Goal: Task Accomplishment & Management: Manage account settings

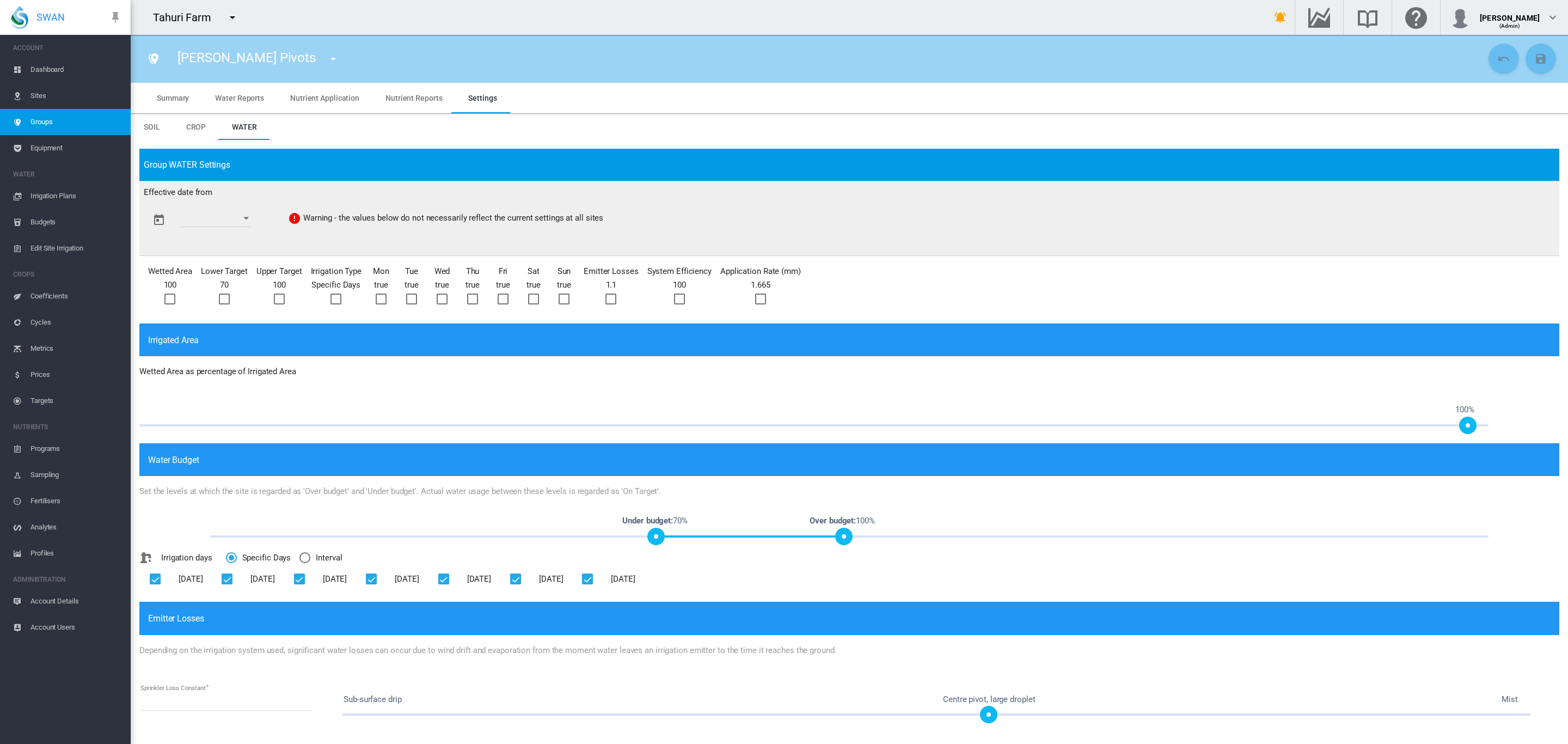
scroll to position [303, 0]
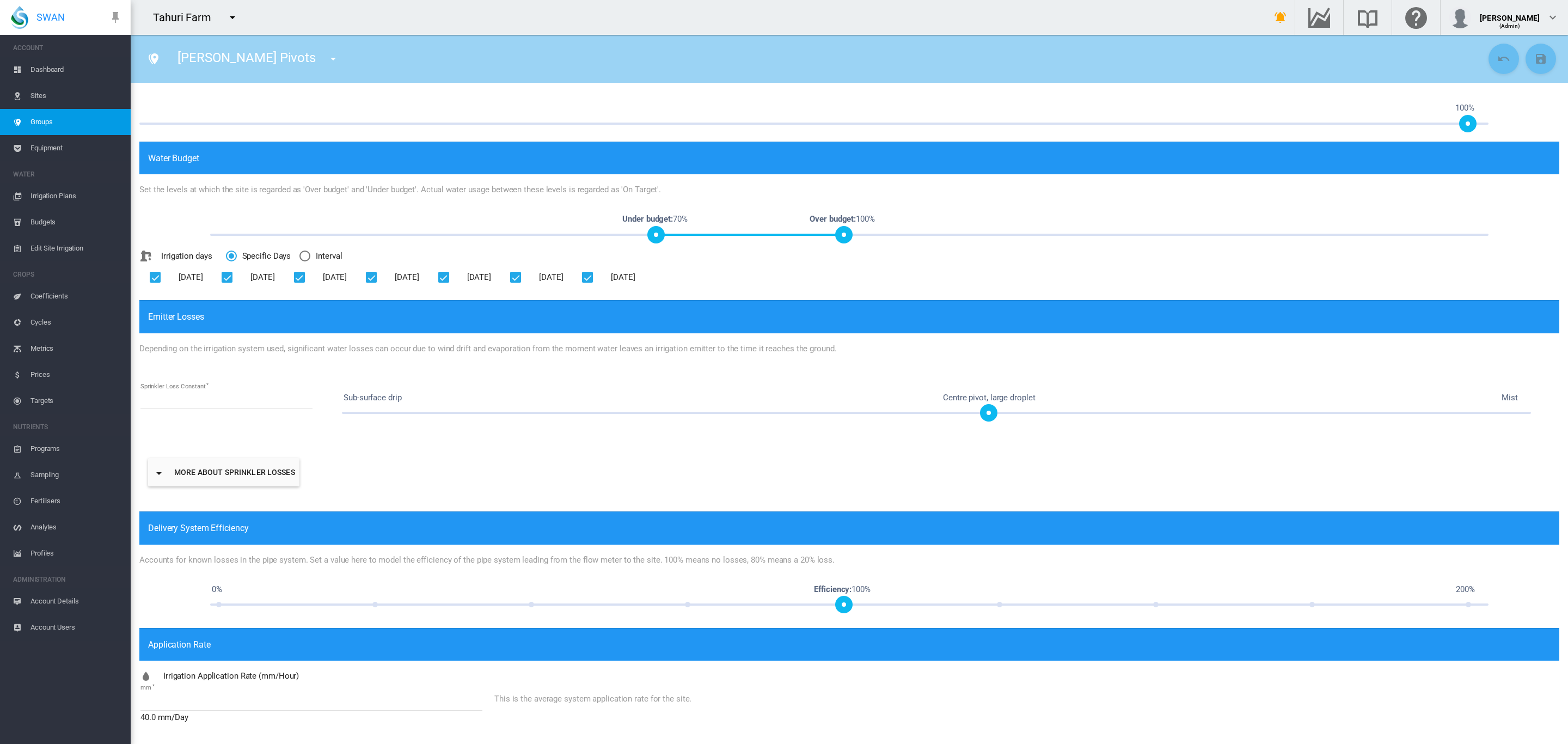
click at [48, 285] on span "Coefficients" at bounding box center [76, 296] width 91 height 26
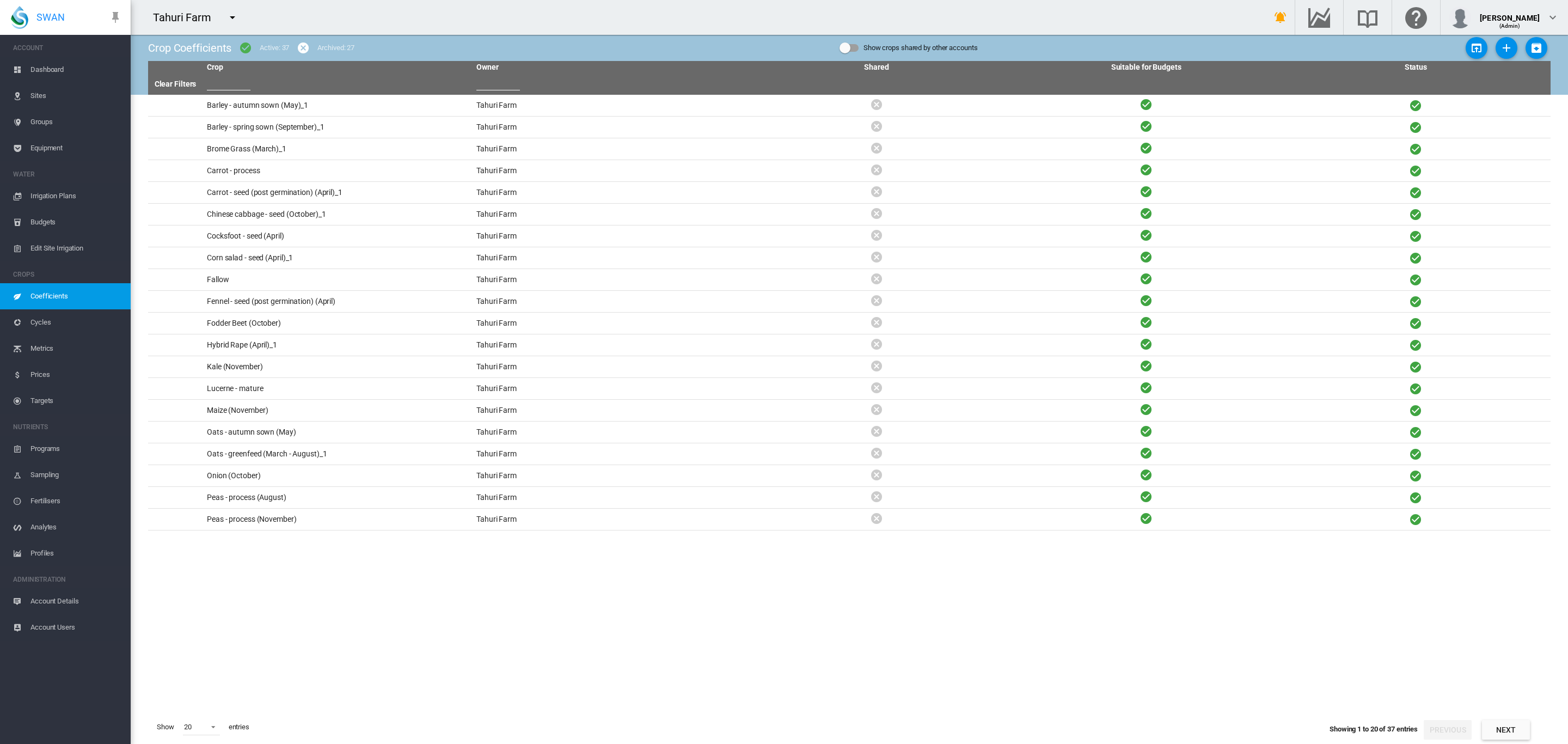
click at [35, 296] on span "Coefficients" at bounding box center [76, 296] width 91 height 26
click at [231, 16] on md-icon "icon-menu-down" at bounding box center [232, 17] width 13 height 13
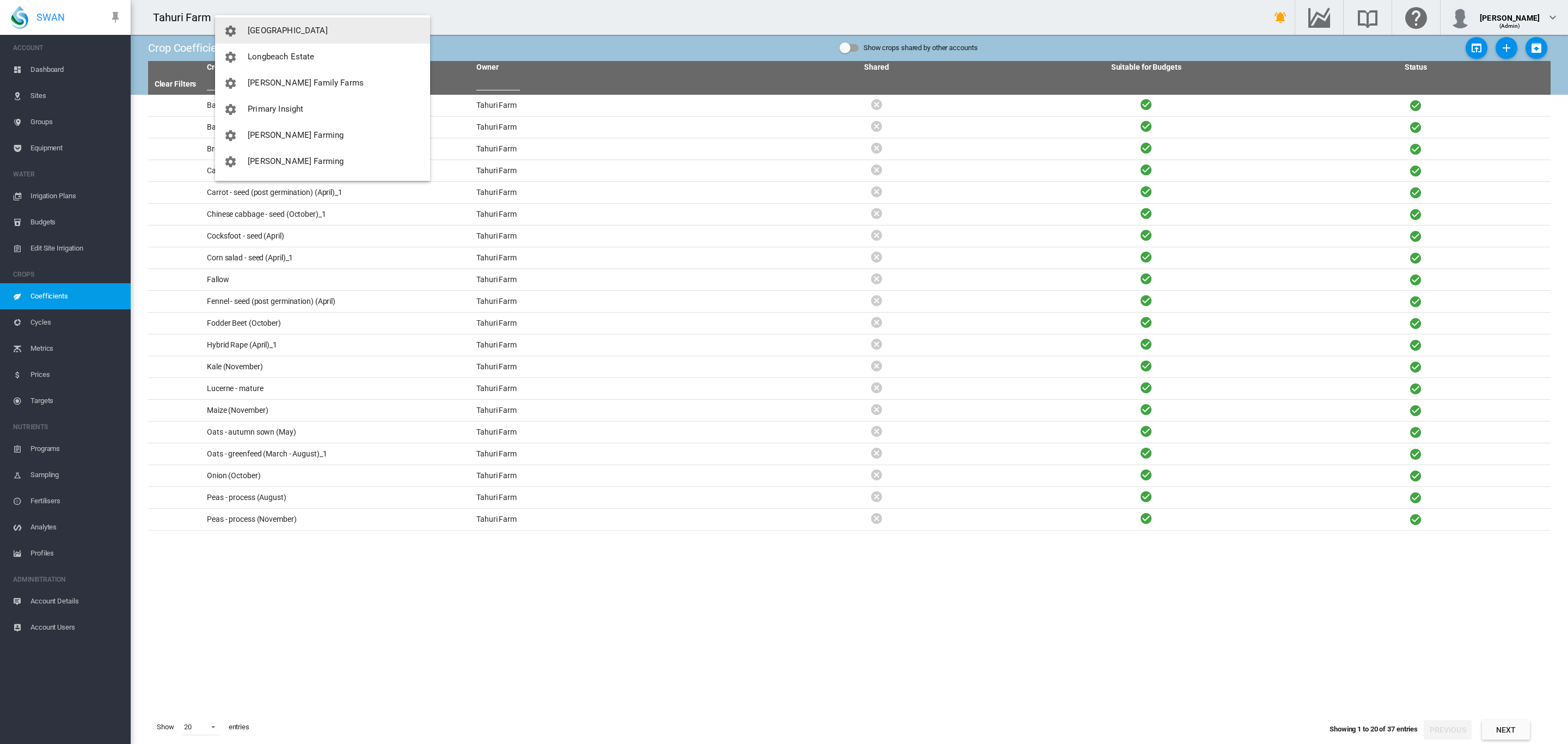
scroll to position [327, 0]
click at [302, 64] on button "[PERSON_NAME] Family Farms" at bounding box center [323, 72] width 215 height 26
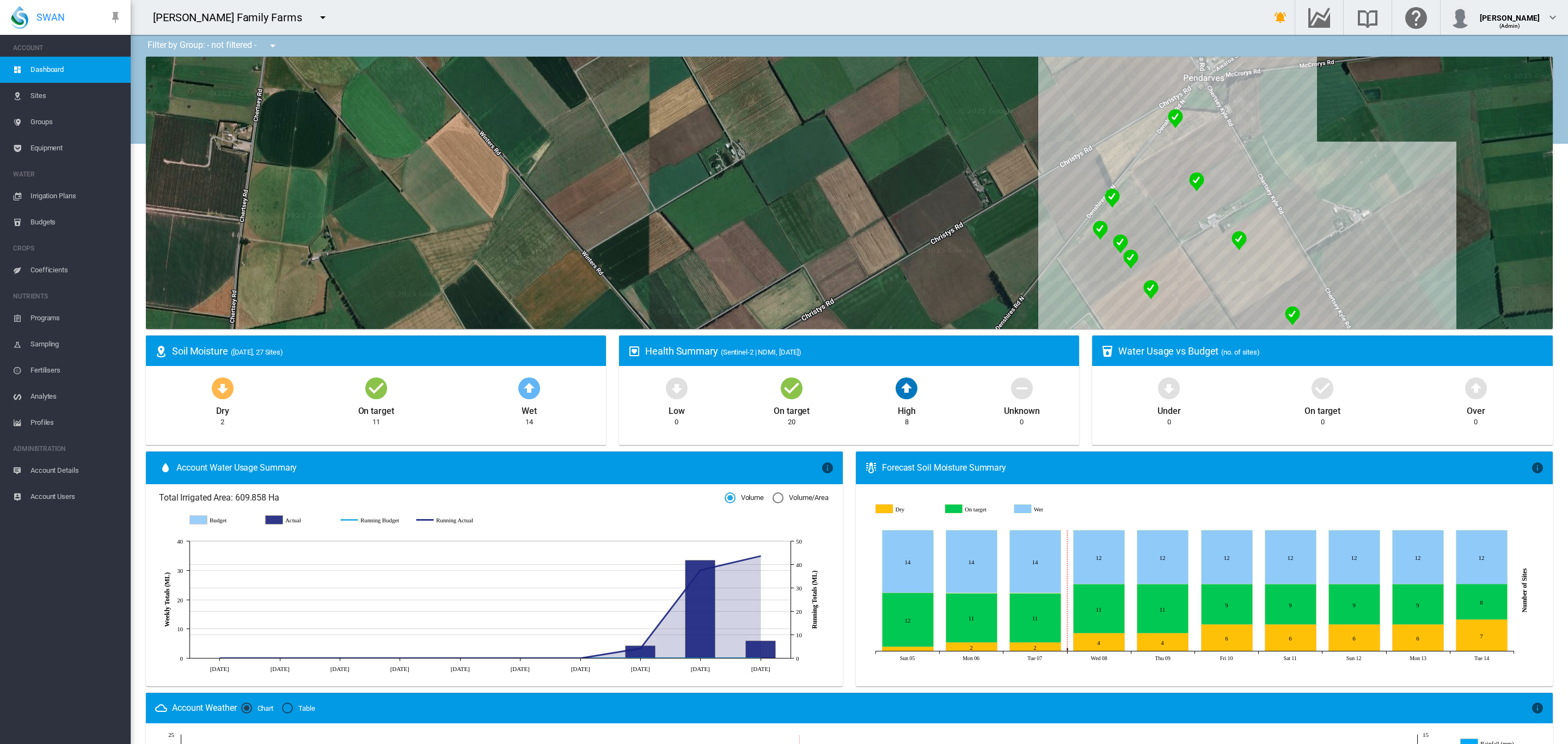
click at [54, 274] on span "Coefficients" at bounding box center [76, 270] width 91 height 26
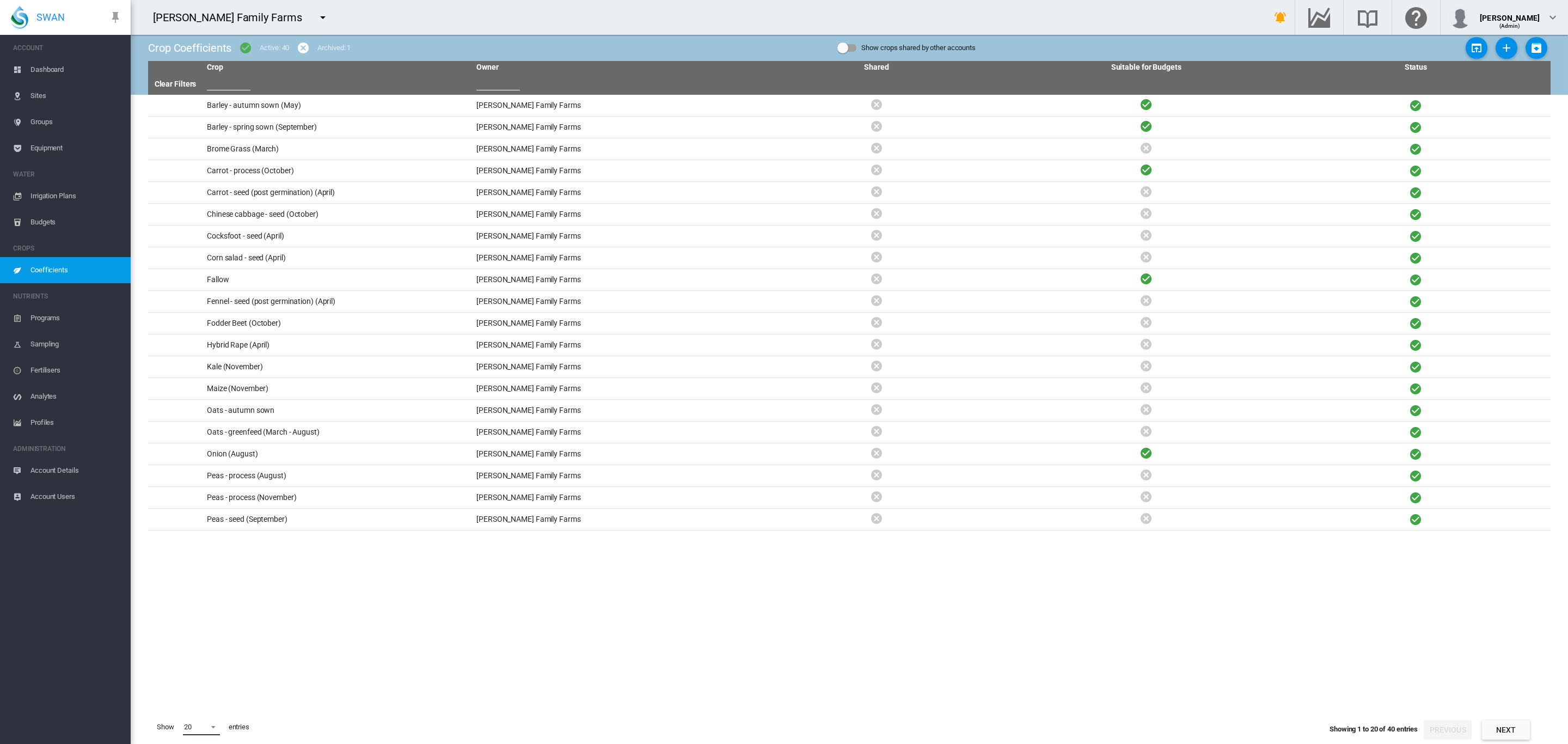
click at [211, 729] on span at bounding box center [210, 726] width 13 height 9
click at [207, 712] on md-option "50" at bounding box center [211, 717] width 74 height 26
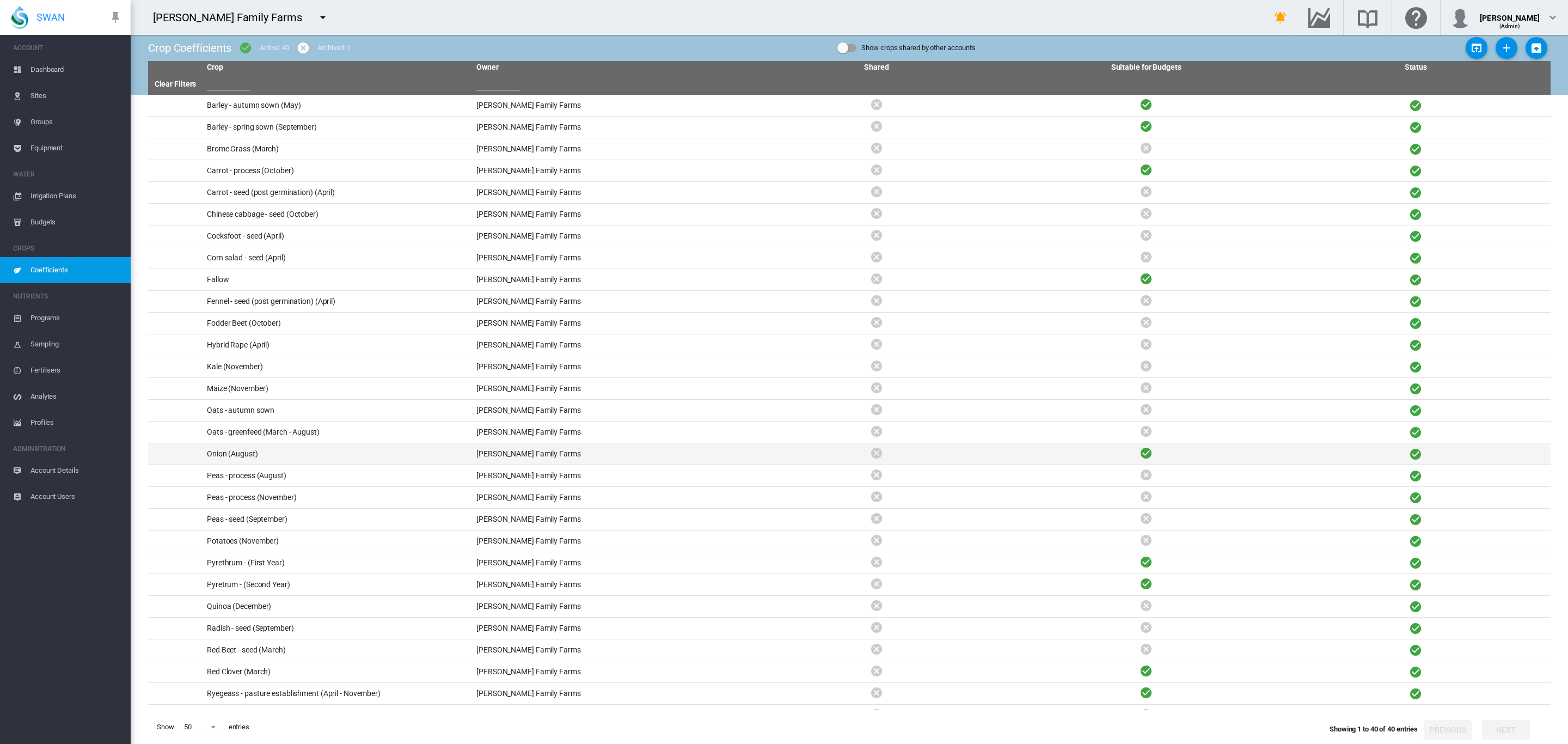
click at [284, 451] on td "Onion (August)" at bounding box center [337, 453] width 270 height 21
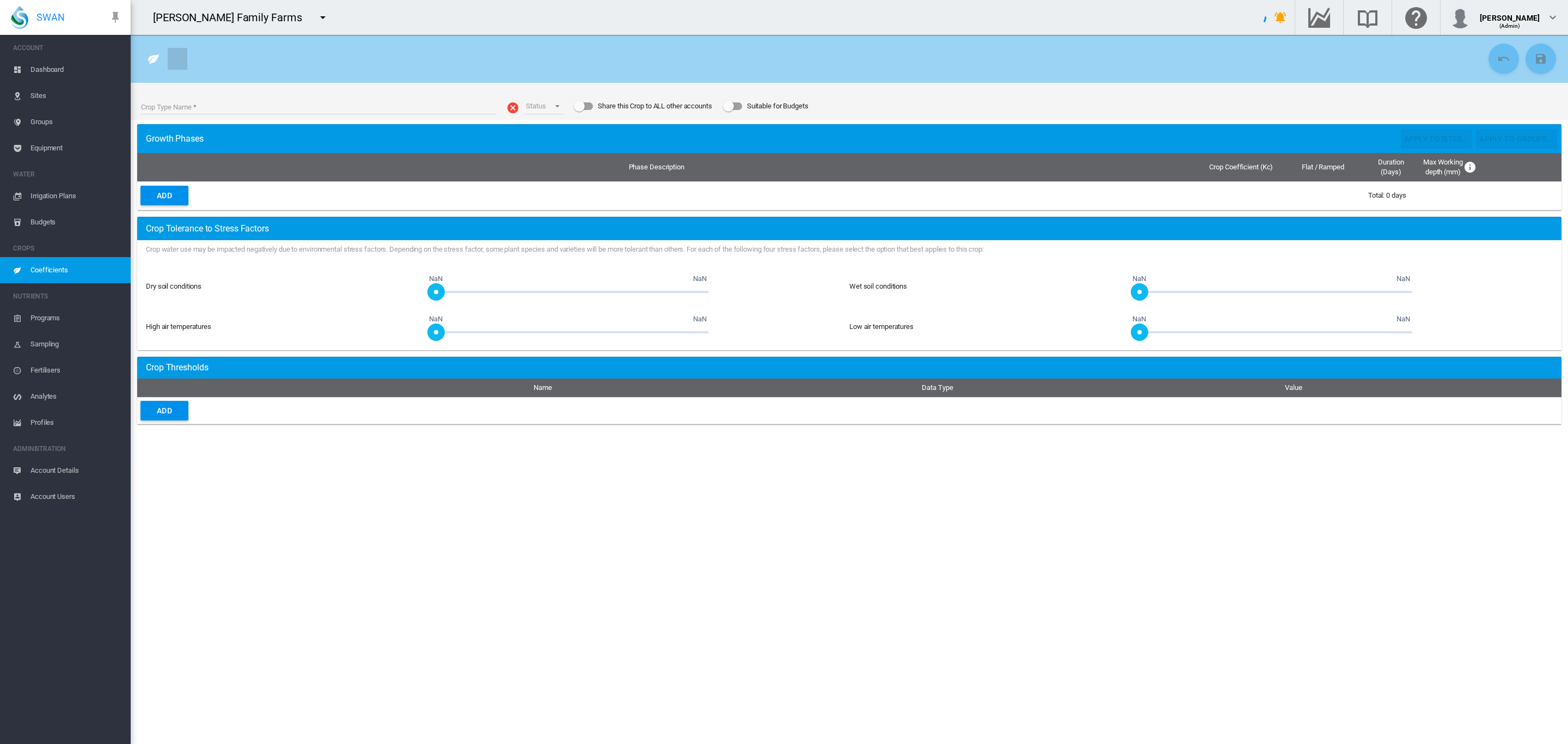
type input "**********"
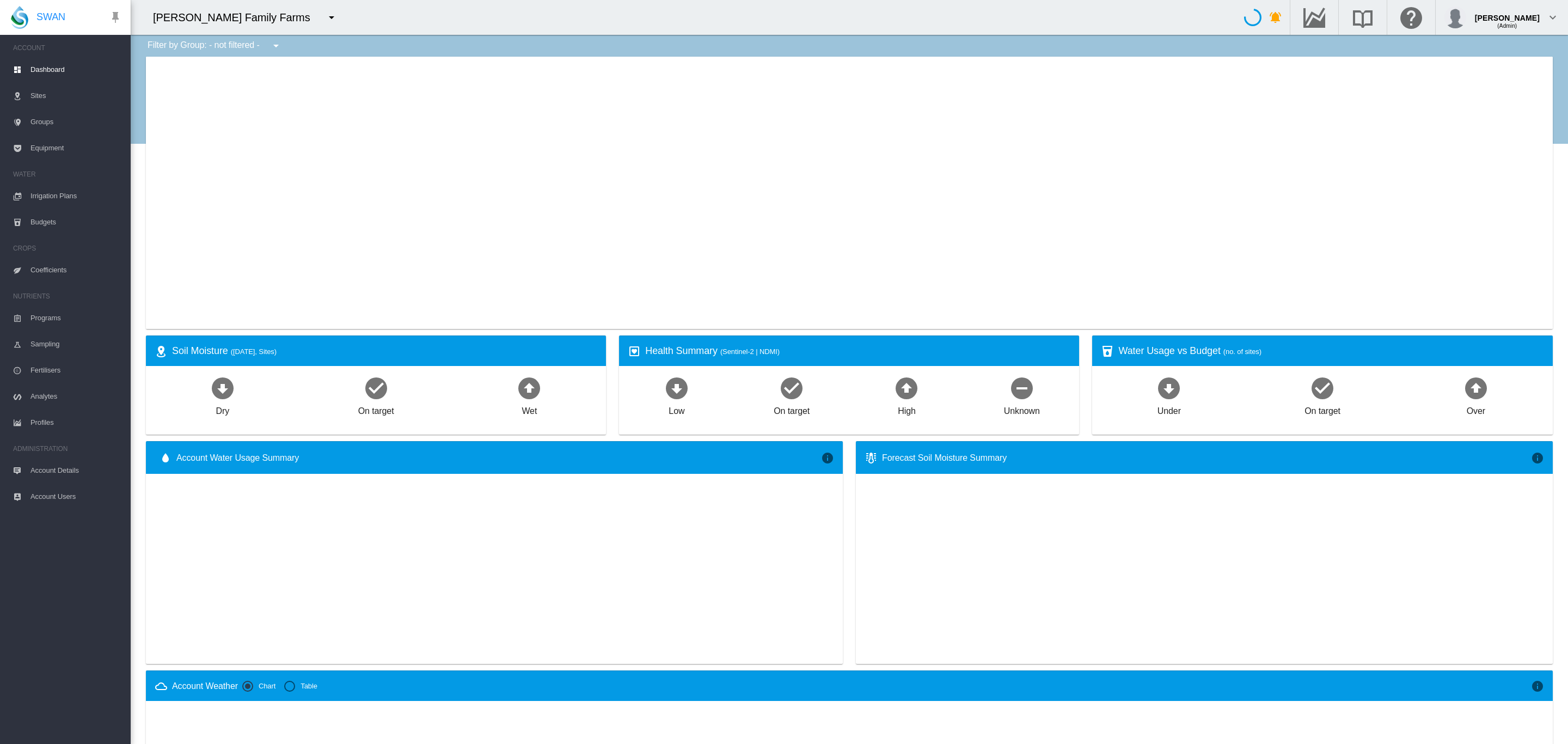
type input "**********"
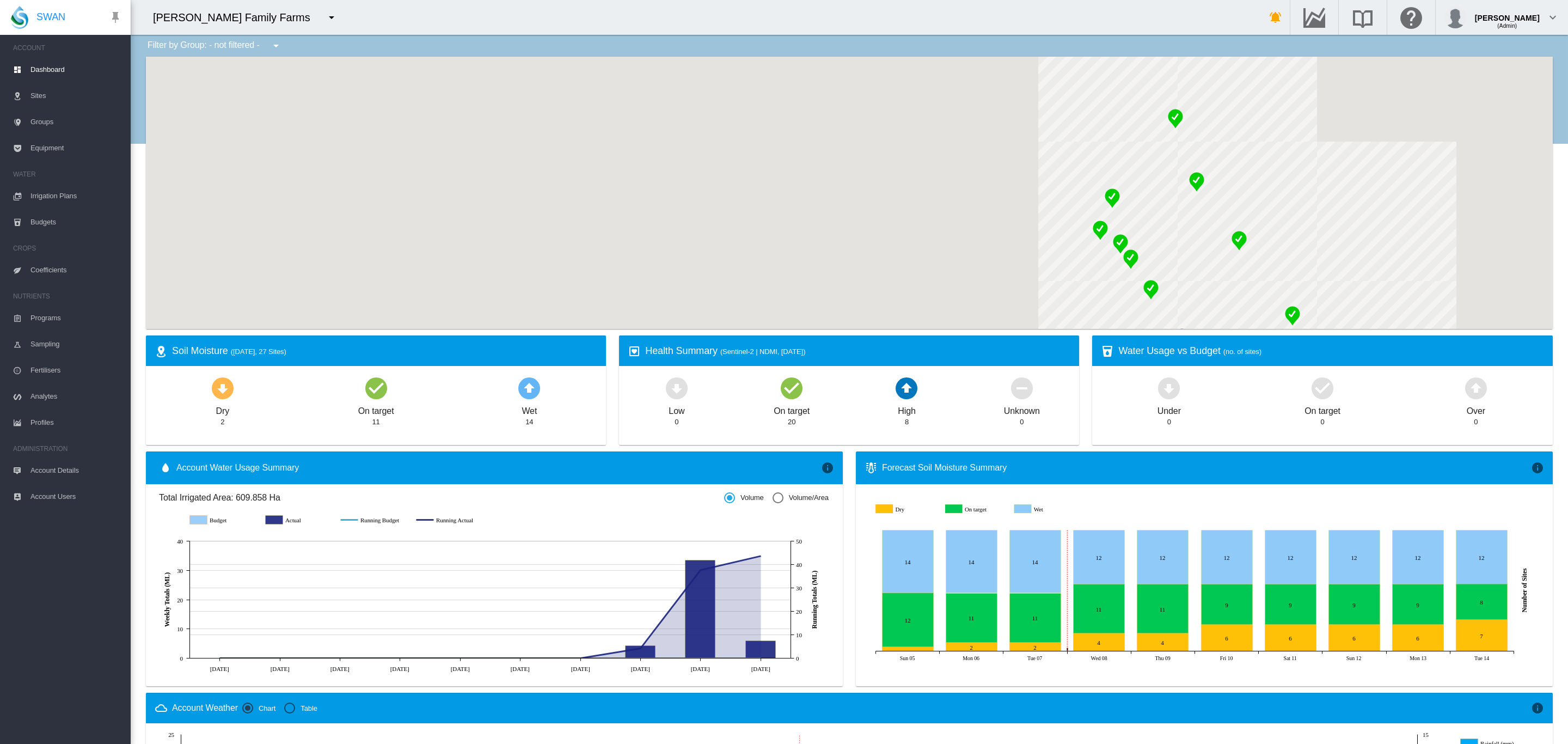
click at [325, 16] on md-icon "icon-menu-down" at bounding box center [331, 17] width 13 height 13
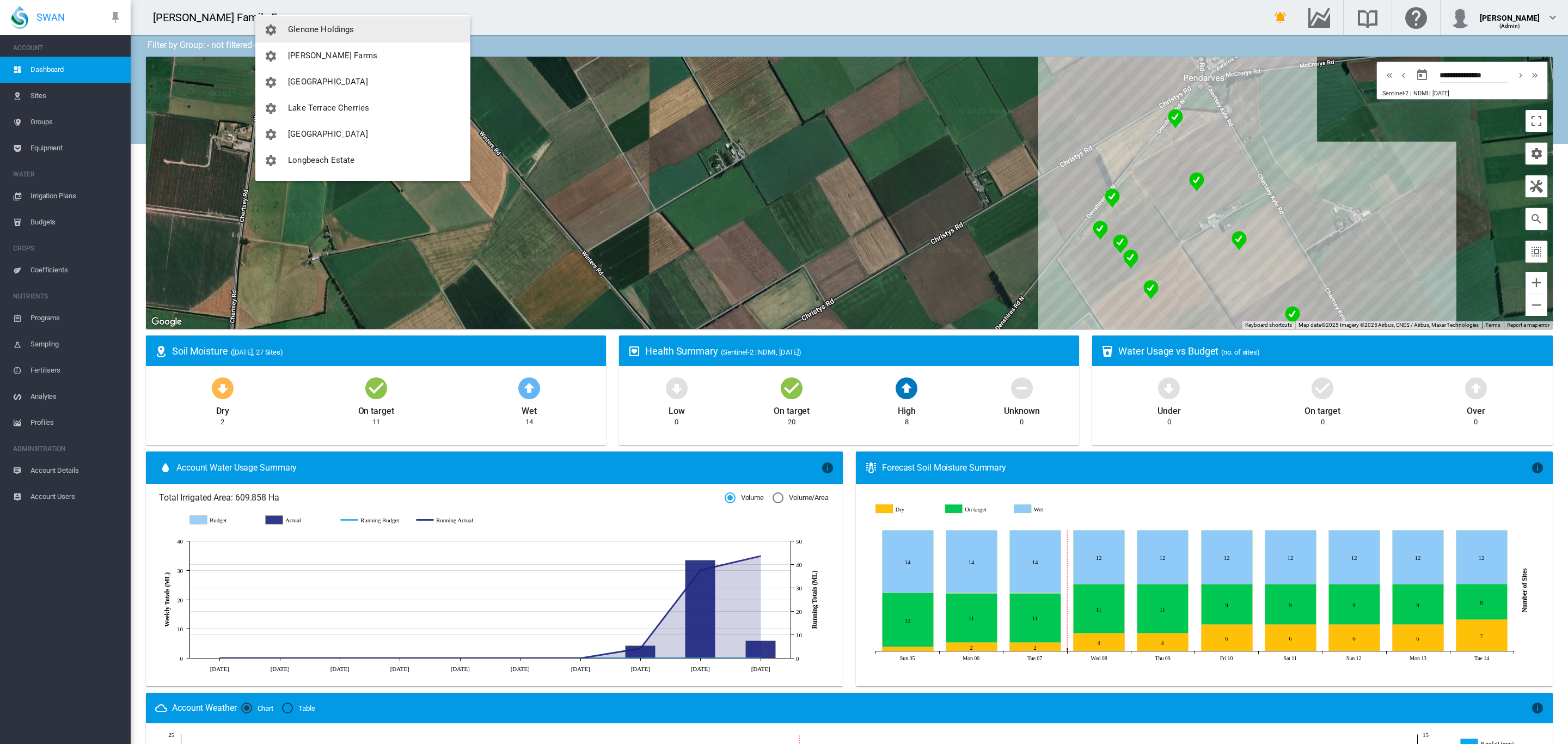
scroll to position [224, 0]
click at [340, 43] on span "[PERSON_NAME] Farms" at bounding box center [333, 43] width 89 height 9
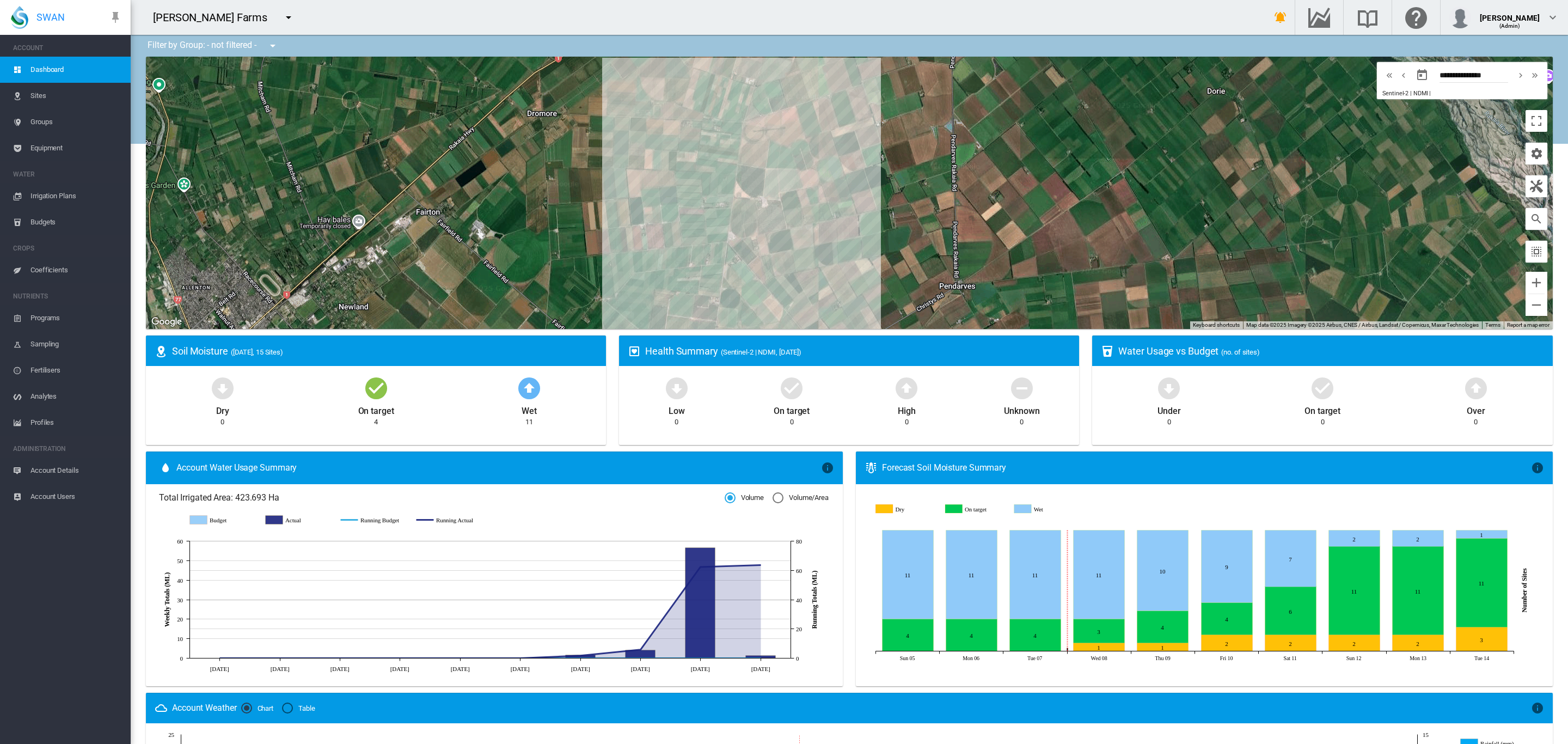
drag, startPoint x: 916, startPoint y: 242, endPoint x: 854, endPoint y: 183, distance: 85.6
click at [854, 183] on div at bounding box center [849, 193] width 1407 height 272
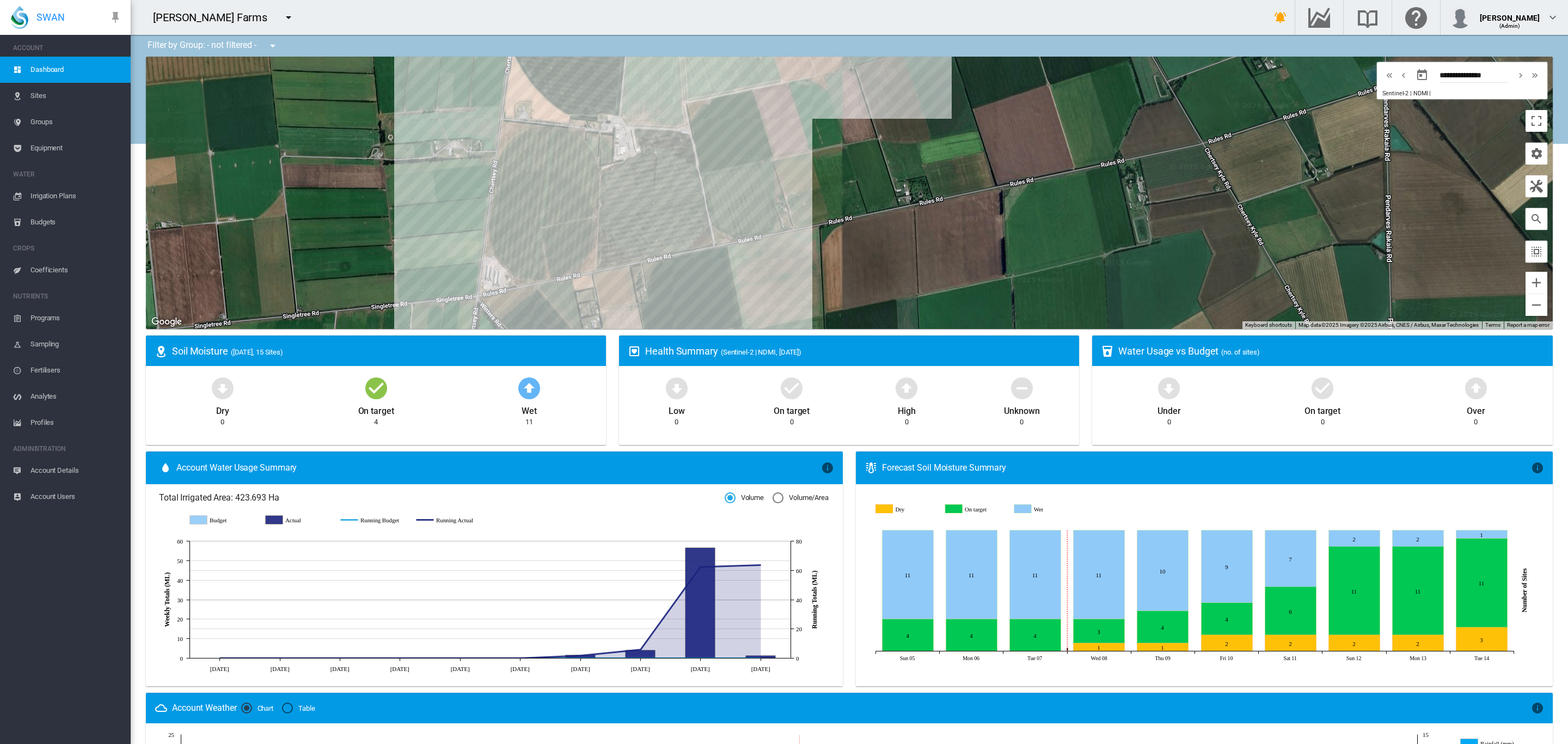
drag, startPoint x: 779, startPoint y: 175, endPoint x: 799, endPoint y: 168, distance: 21.2
click at [799, 168] on div at bounding box center [849, 193] width 1407 height 272
click at [282, 11] on md-icon "icon-menu-down" at bounding box center [288, 17] width 13 height 13
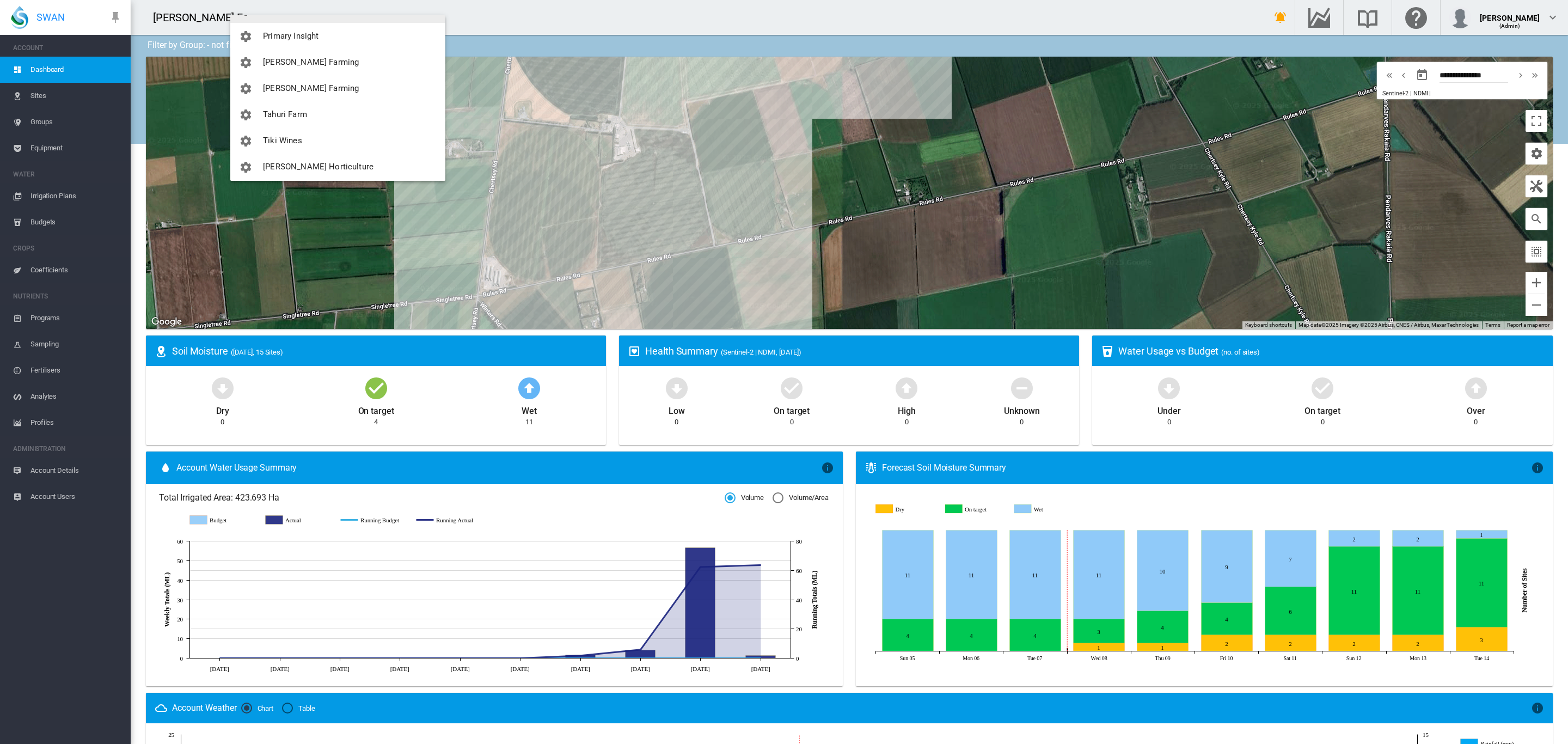
scroll to position [392, 0]
click at [312, 115] on button "Tahuri Farm" at bounding box center [338, 111] width 215 height 26
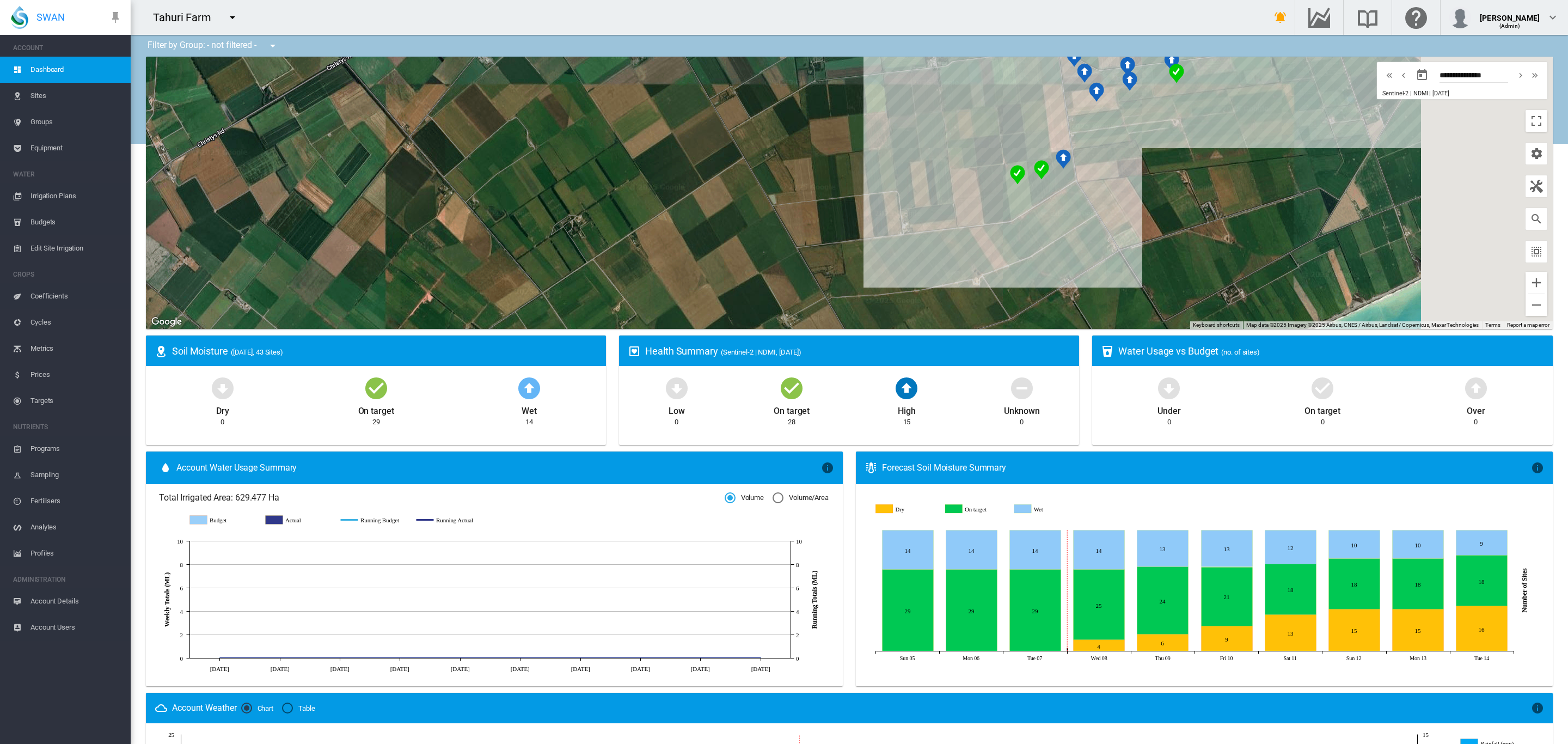
drag, startPoint x: 1108, startPoint y: 207, endPoint x: 920, endPoint y: 203, distance: 188.0
click at [920, 203] on div at bounding box center [849, 193] width 1407 height 272
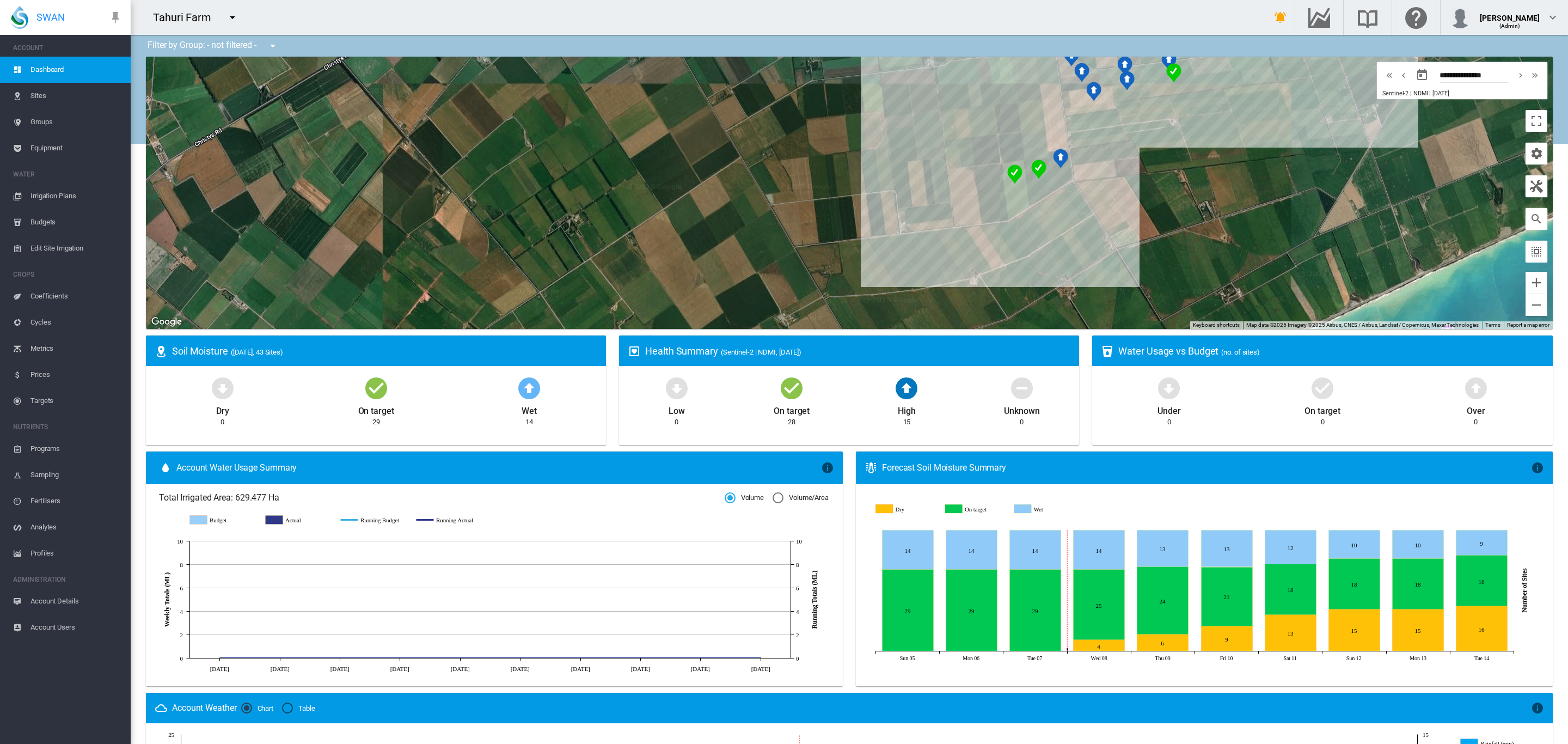
click at [1010, 203] on div at bounding box center [849, 193] width 1407 height 272
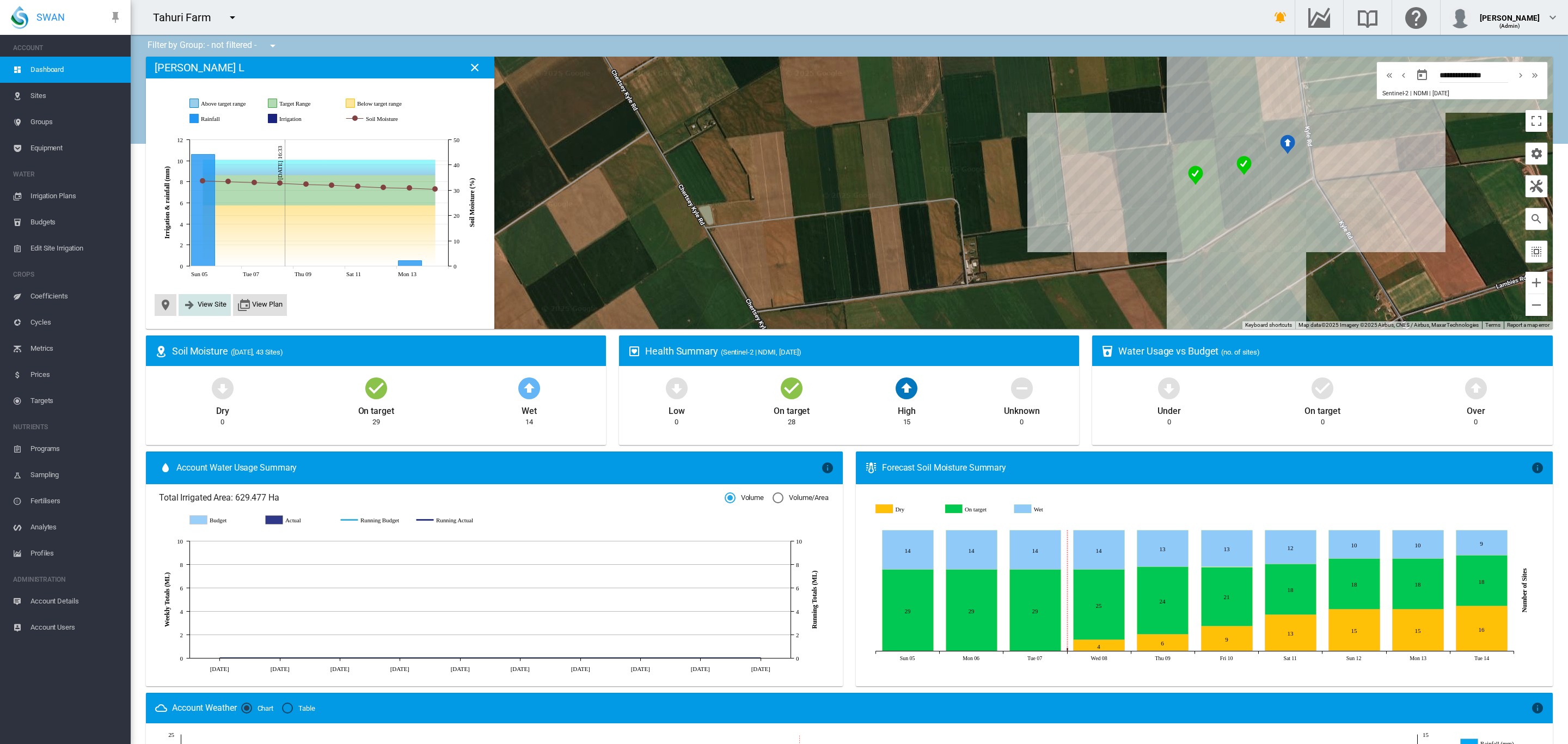
click at [215, 300] on span "View Site" at bounding box center [212, 304] width 29 height 8
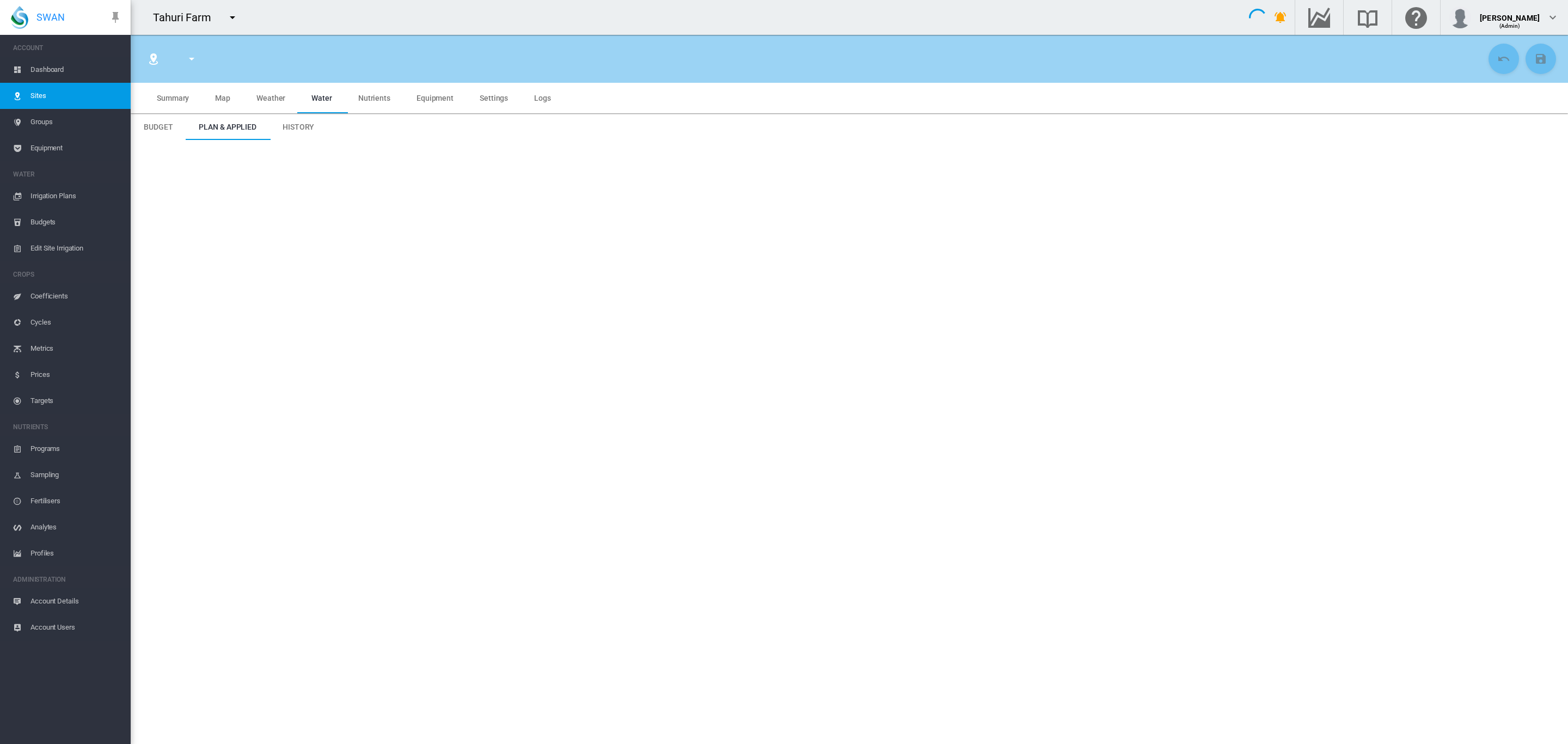
type input "********"
type input "*****"
type input "*********"
type input "**"
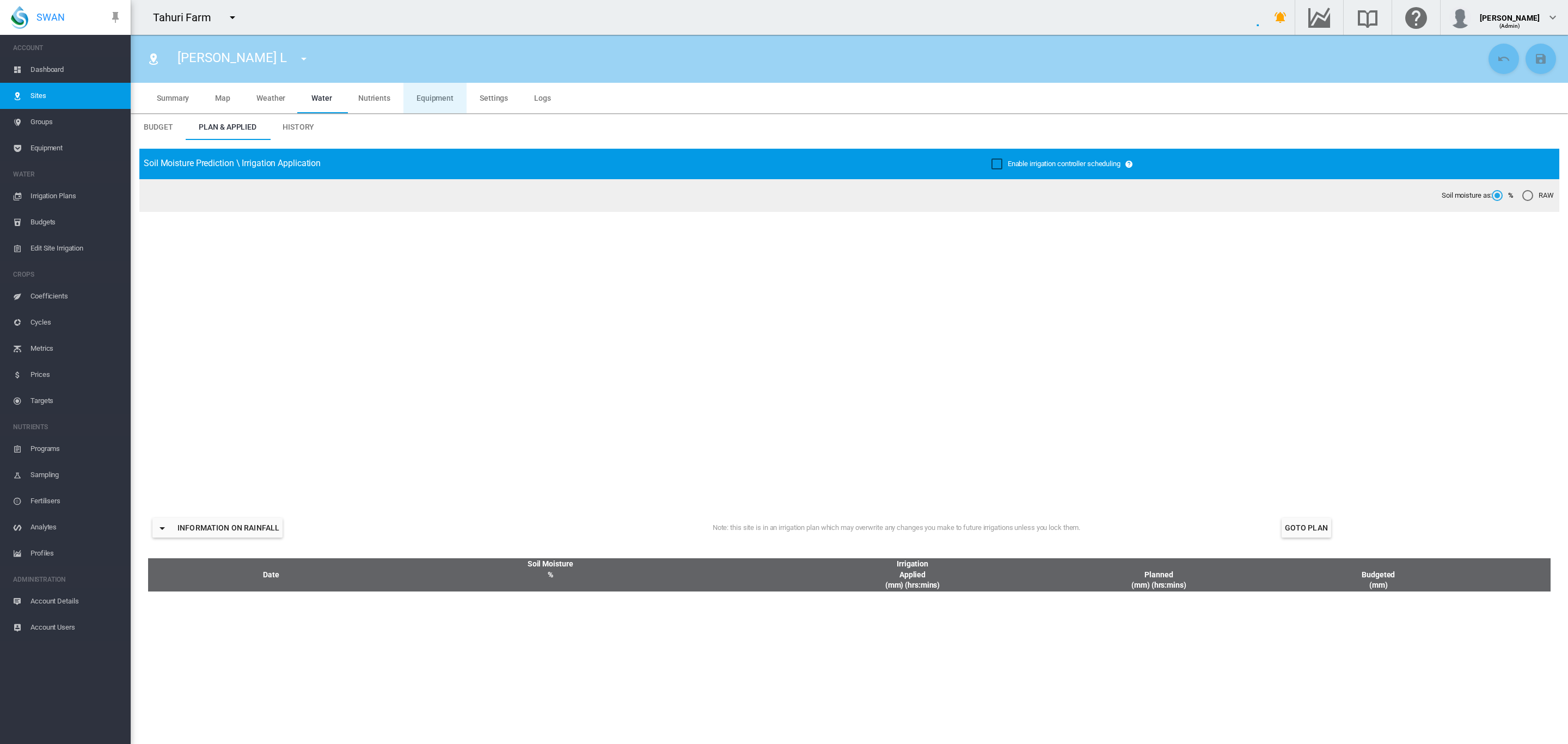
click at [431, 91] on md-tab-item "Equipment" at bounding box center [435, 98] width 63 height 30
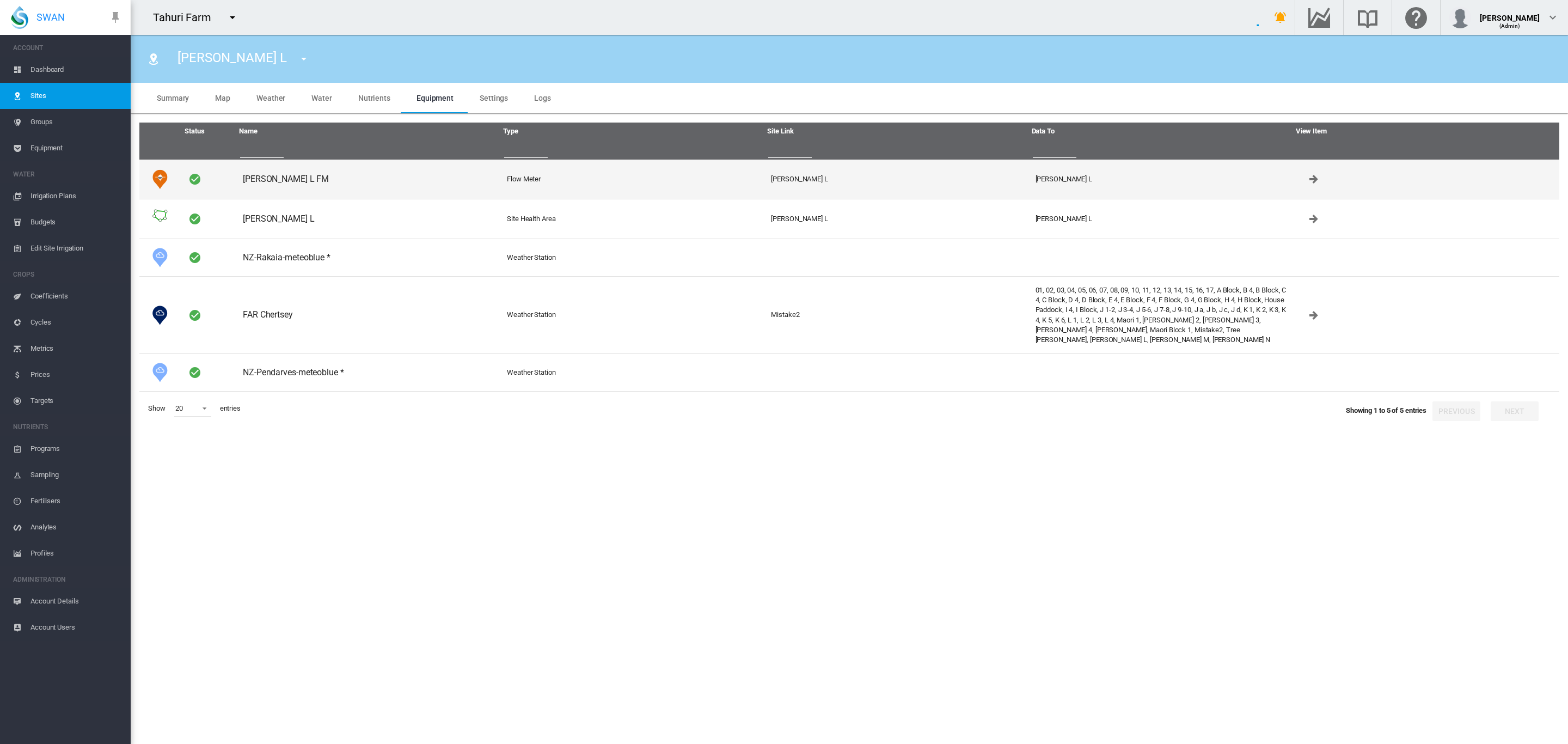
click at [268, 184] on td "[PERSON_NAME] L FM" at bounding box center [370, 180] width 264 height 39
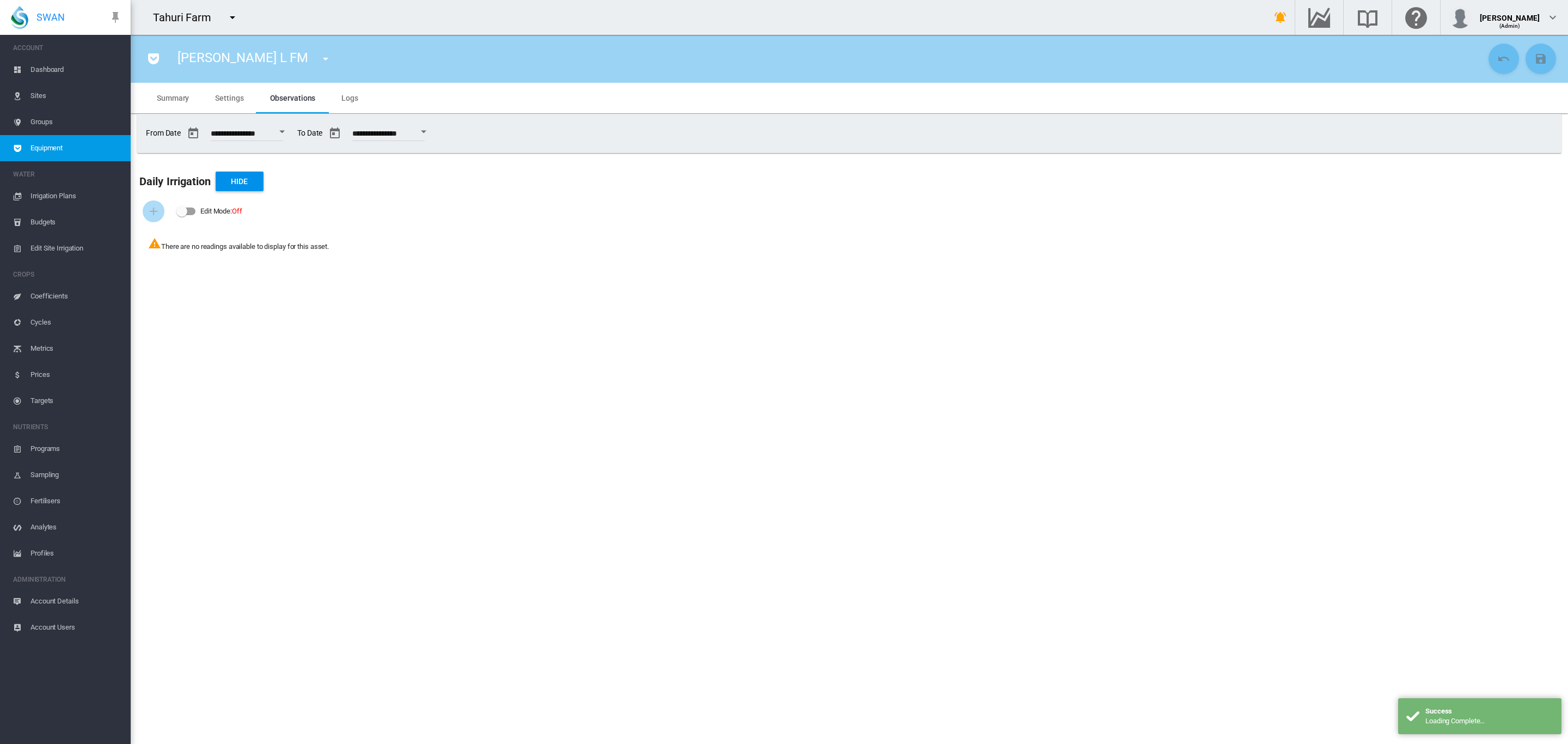
click at [232, 100] on span "Settings" at bounding box center [230, 98] width 28 height 9
